Goal: Obtain resource: Obtain resource

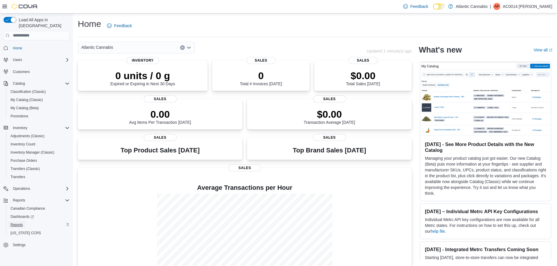
click at [19, 223] on span "Reports" at bounding box center [17, 225] width 12 height 5
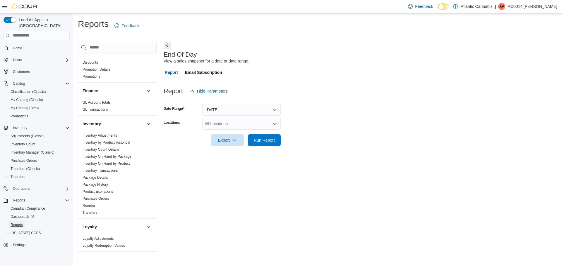
scroll to position [146, 0]
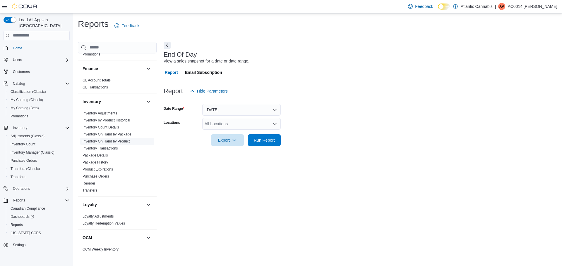
click at [115, 140] on link "Inventory On Hand by Product" at bounding box center [105, 142] width 47 height 4
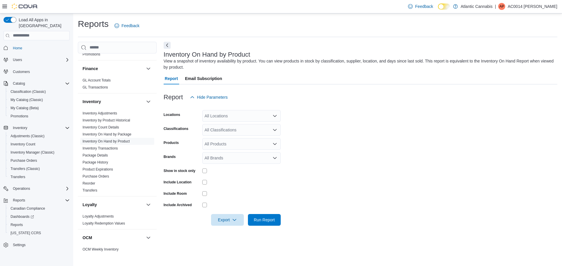
click at [235, 113] on div "All Locations" at bounding box center [241, 116] width 78 height 12
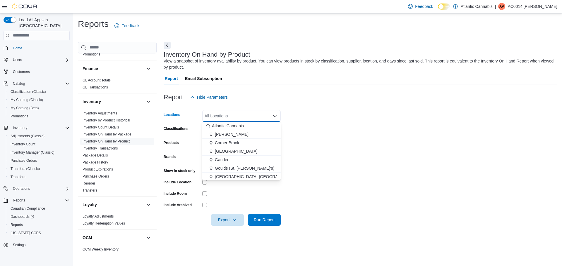
click at [237, 133] on span "[PERSON_NAME]" at bounding box center [232, 135] width 34 height 6
drag, startPoint x: 330, startPoint y: 123, endPoint x: 297, endPoint y: 128, distance: 32.6
click at [329, 123] on form "Locations Bay [PERSON_NAME] Combo box. Selected. [GEOGRAPHIC_DATA][PERSON_NAME]…" at bounding box center [359, 164] width 393 height 123
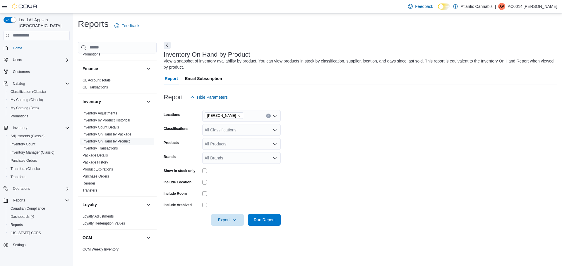
click at [236, 131] on div "All Classifications" at bounding box center [241, 130] width 78 height 12
click at [230, 161] on div "Edible" at bounding box center [241, 162] width 71 height 6
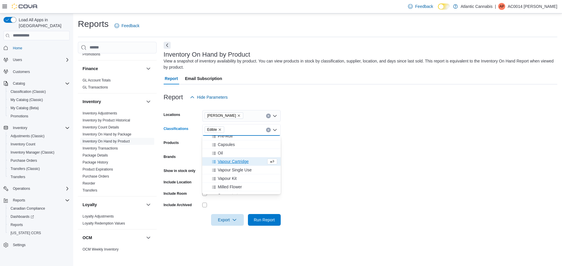
click at [349, 146] on form "Locations Bay [PERSON_NAME] Classifications Edible Combo box. Selected. Edible.…" at bounding box center [359, 164] width 393 height 123
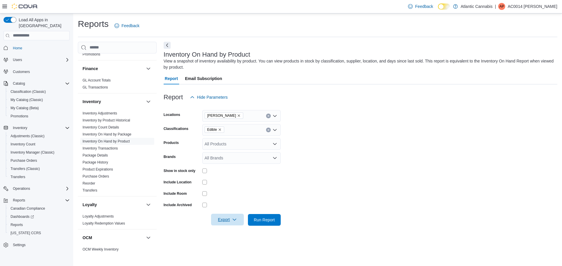
click at [225, 222] on span "Export" at bounding box center [227, 220] width 26 height 12
click at [230, 182] on button "Export to Excel" at bounding box center [227, 185] width 33 height 12
